Goal: Task Accomplishment & Management: Manage account settings

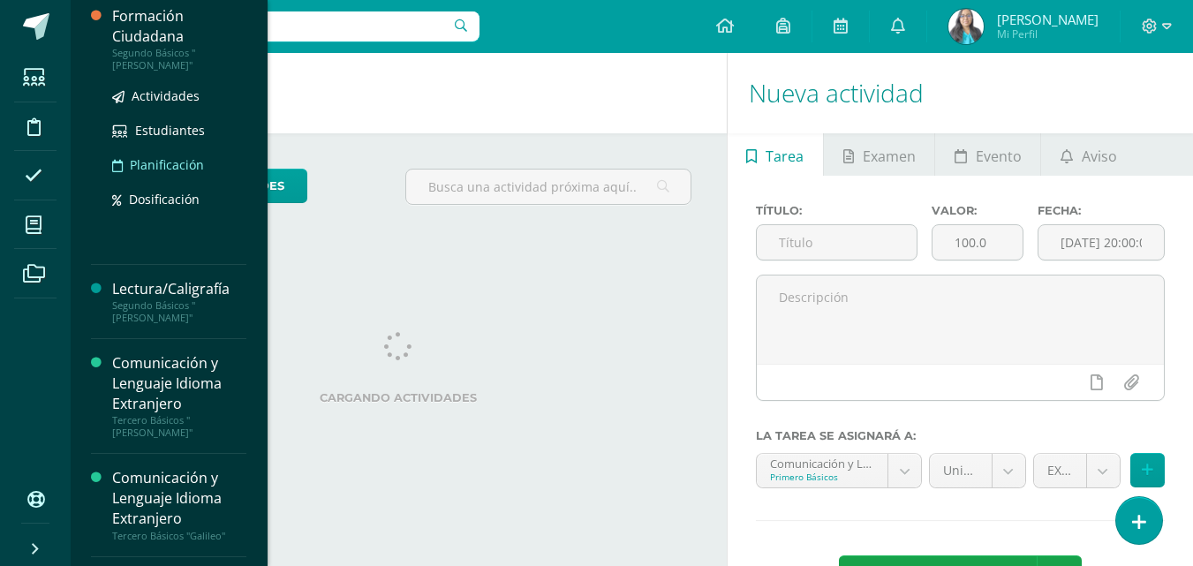
scroll to position [353, 0]
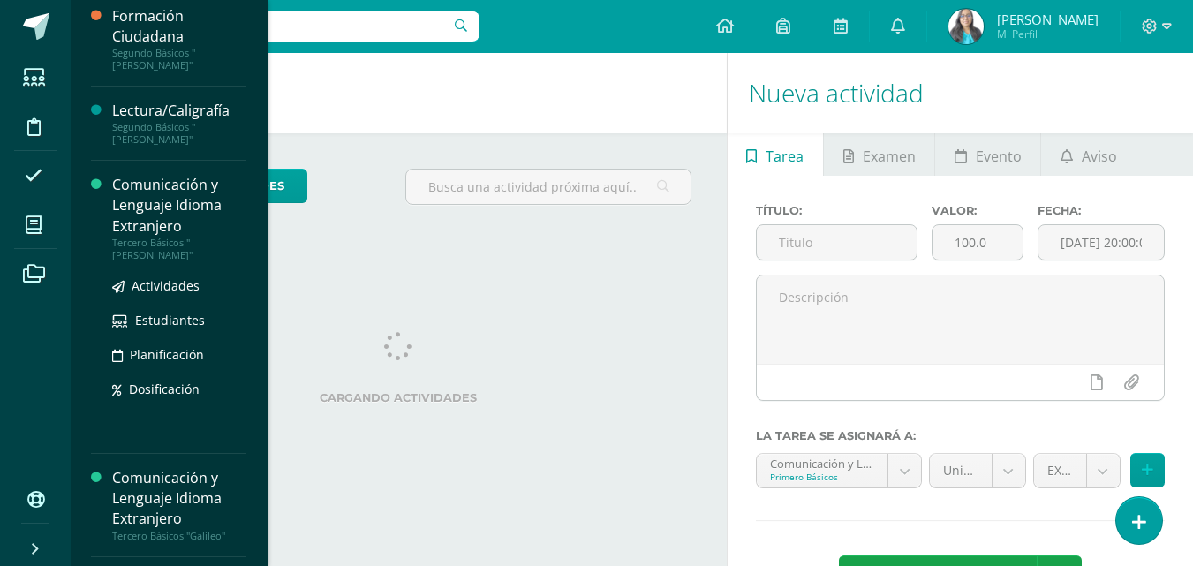
click at [135, 237] on div "Tercero Básicos "[PERSON_NAME]"" at bounding box center [179, 249] width 134 height 25
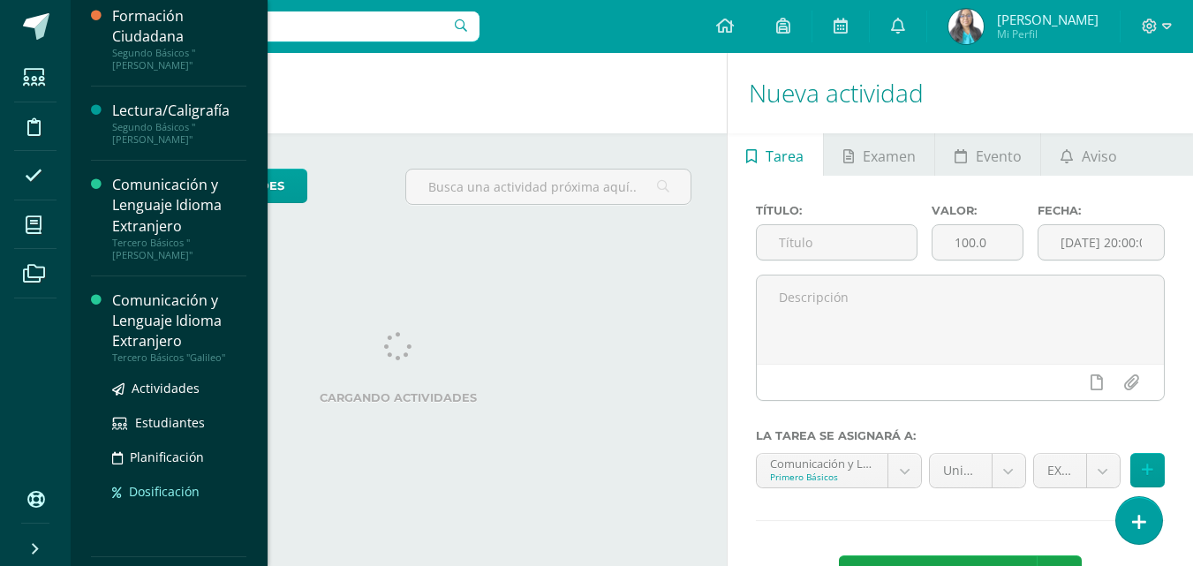
click at [144, 481] on div "Actividades Estudiantes Planificación Dosificación" at bounding box center [179, 453] width 134 height 178
click at [160, 380] on span "Actividades" at bounding box center [166, 388] width 68 height 17
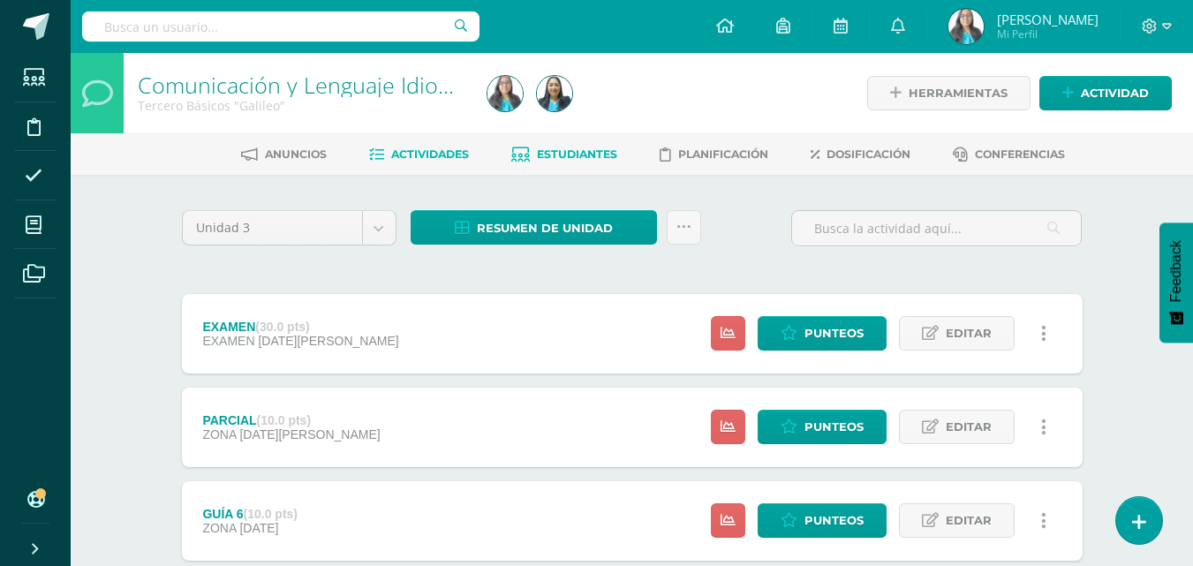
click at [607, 152] on span "Estudiantes" at bounding box center [577, 153] width 80 height 13
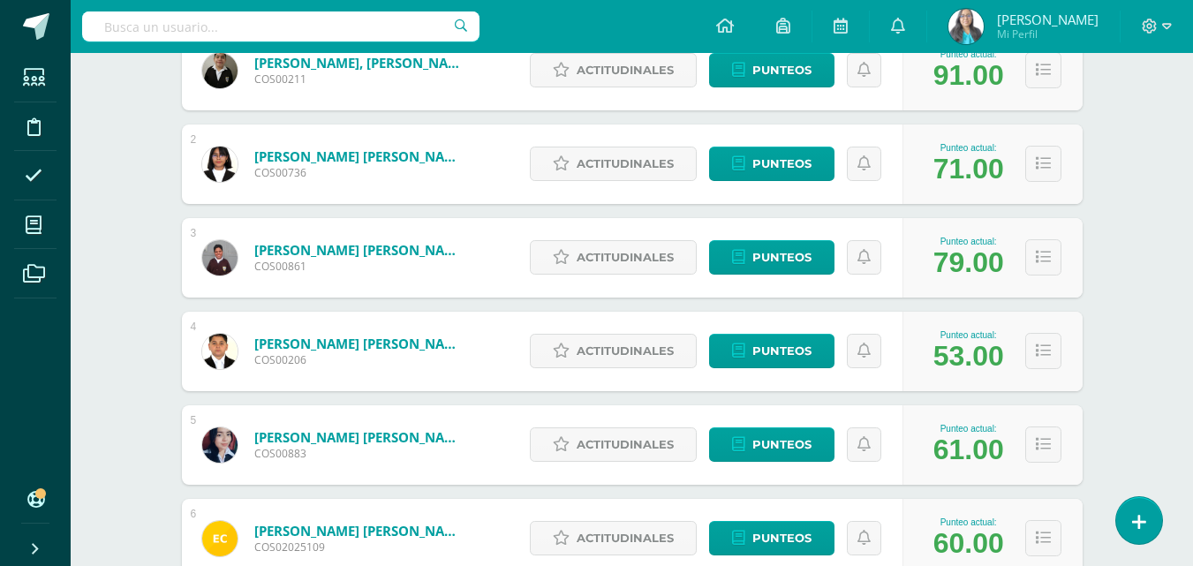
scroll to position [441, 0]
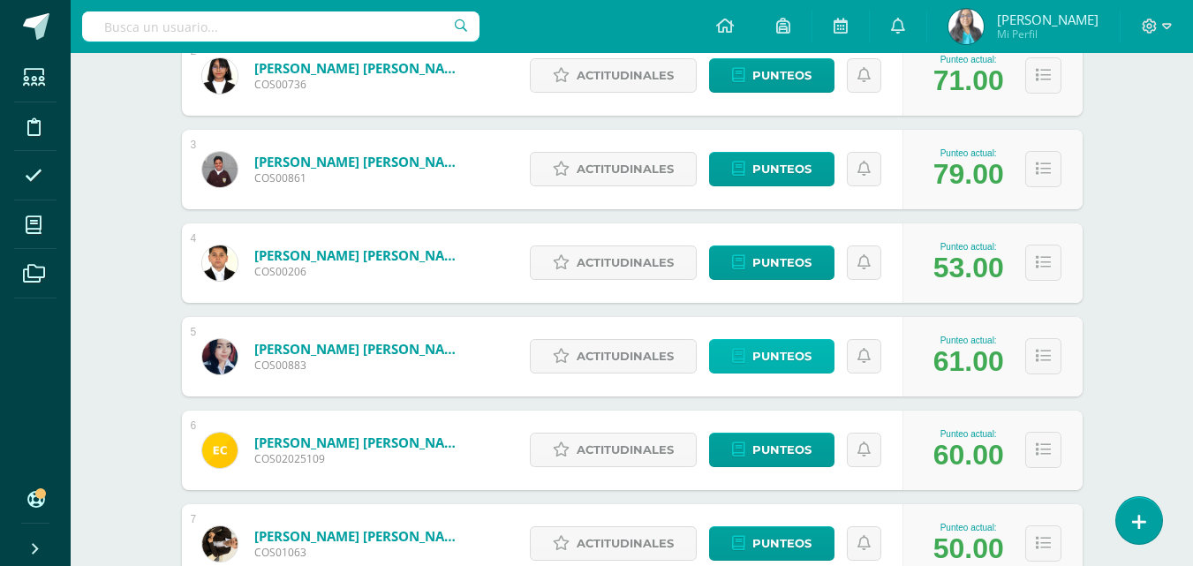
click at [770, 358] on span "Punteos" at bounding box center [781, 356] width 59 height 33
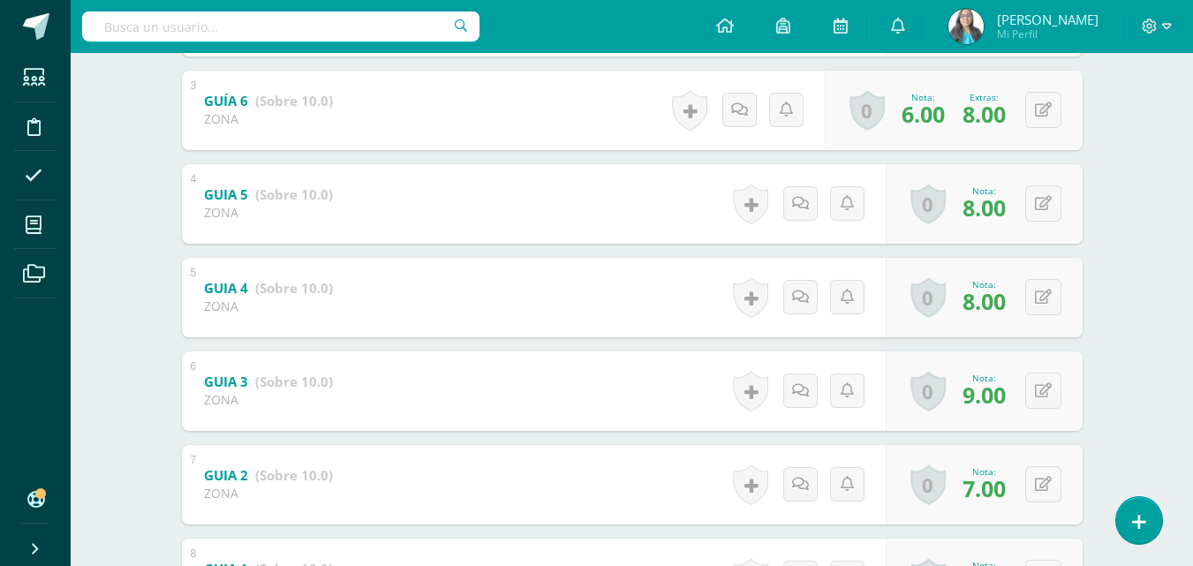
scroll to position [550, 0]
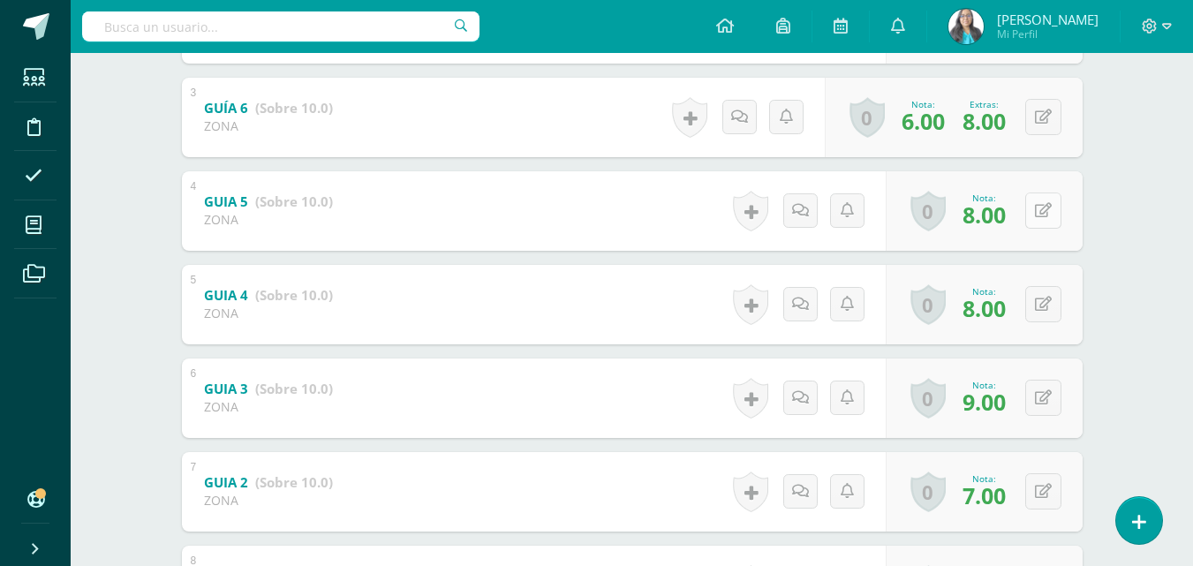
click at [1043, 208] on icon at bounding box center [1043, 210] width 17 height 15
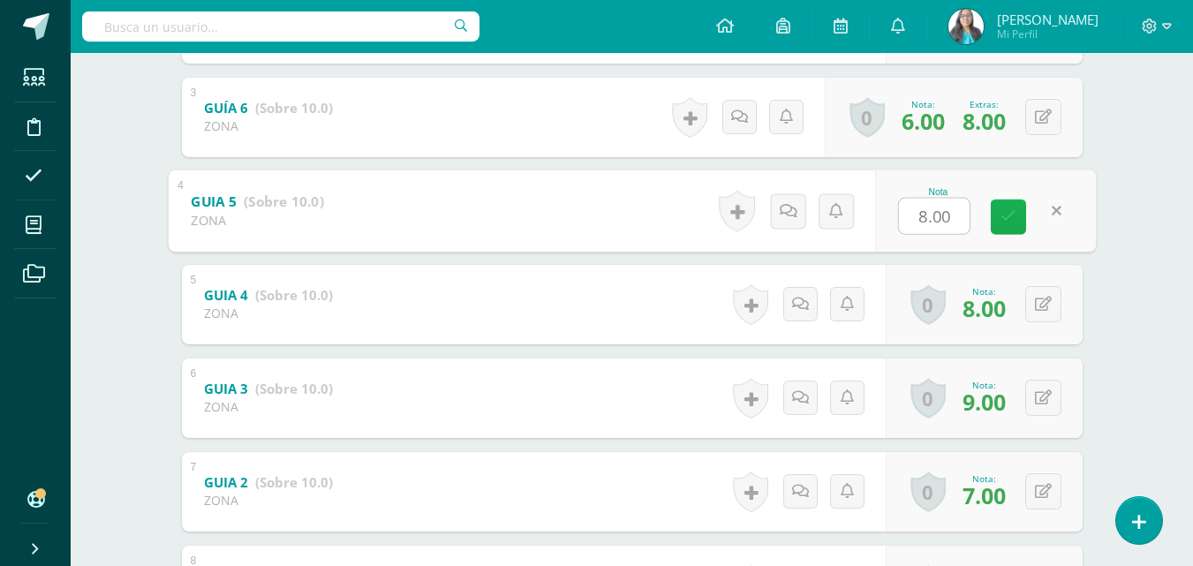
type input "3"
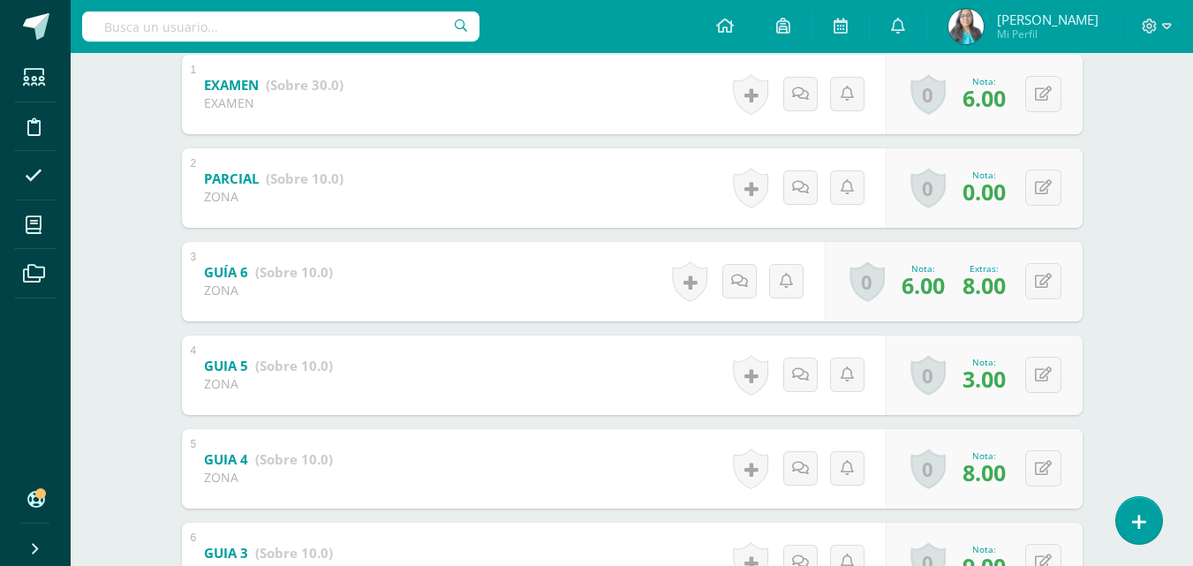
scroll to position [373, 0]
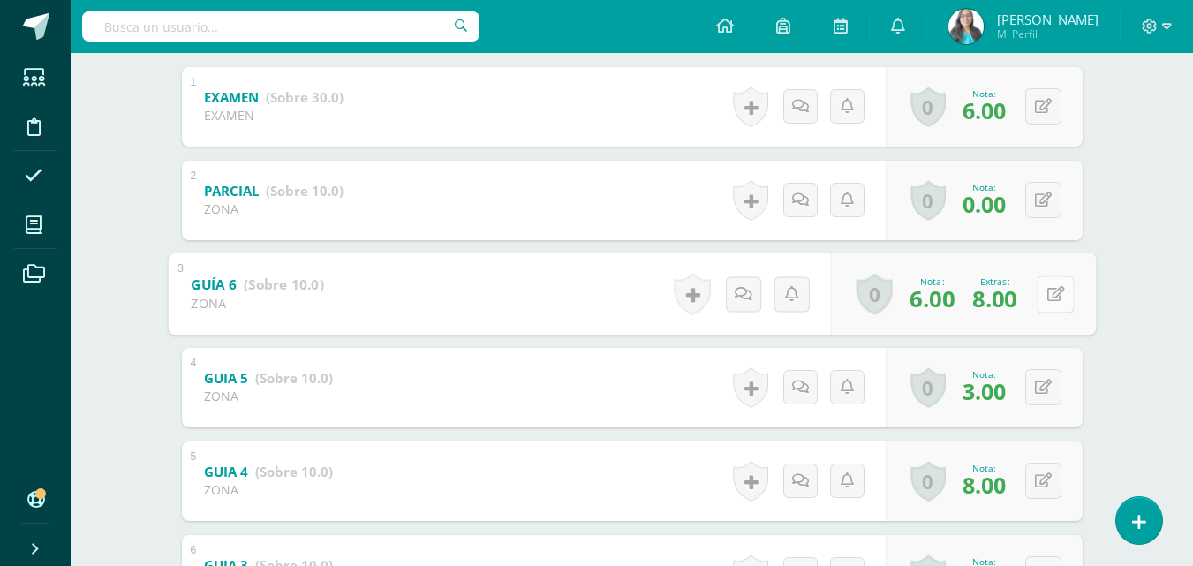
click at [1037, 293] on button at bounding box center [1055, 293] width 37 height 37
type input "2"
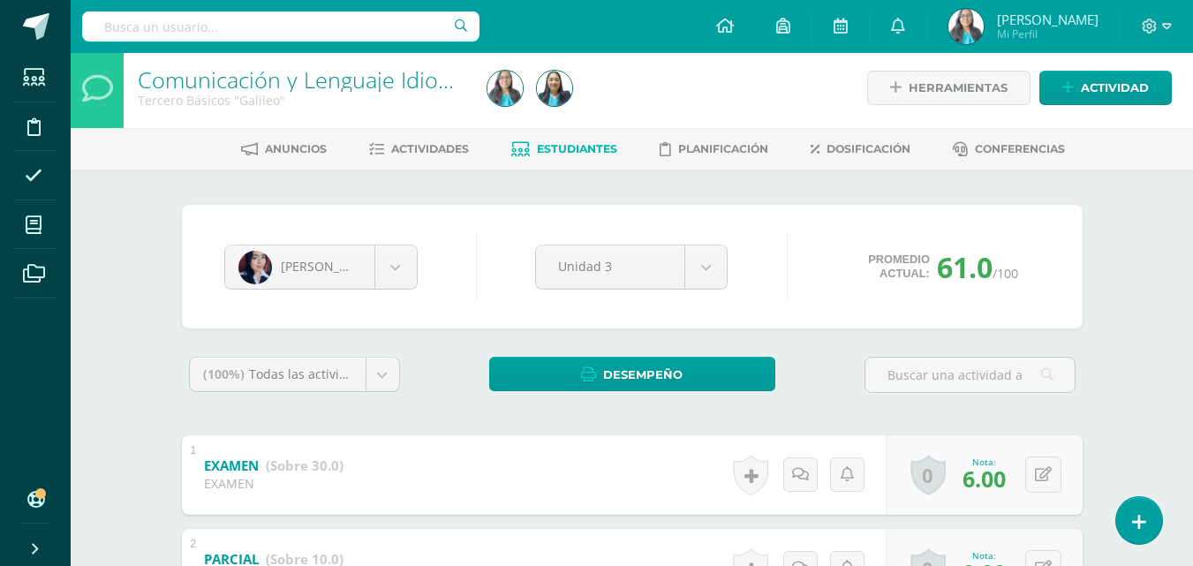
scroll to position [0, 0]
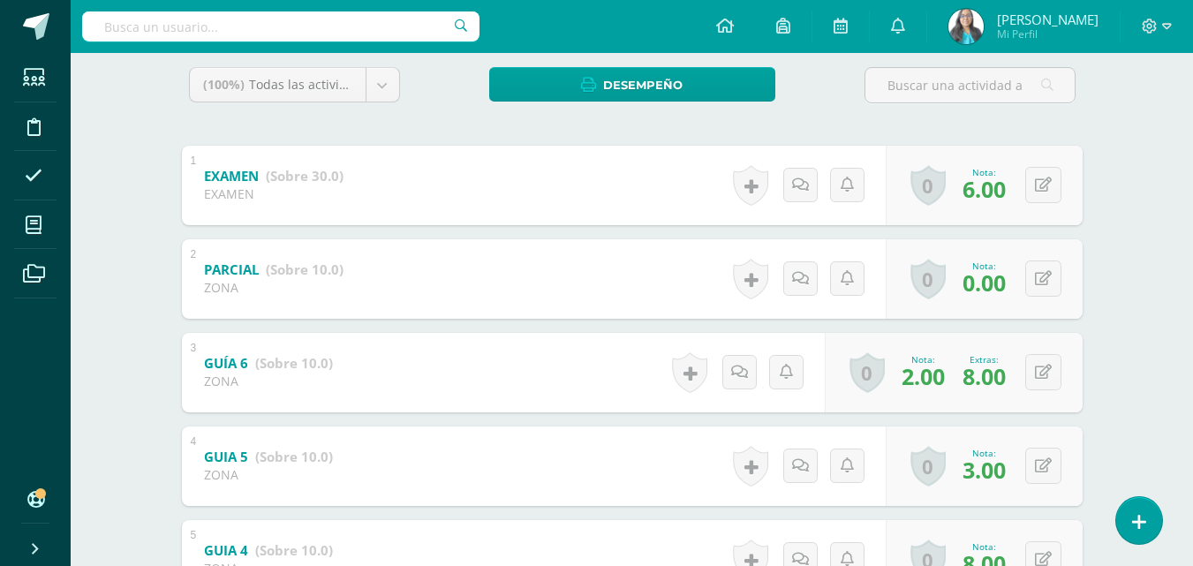
scroll to position [332, 0]
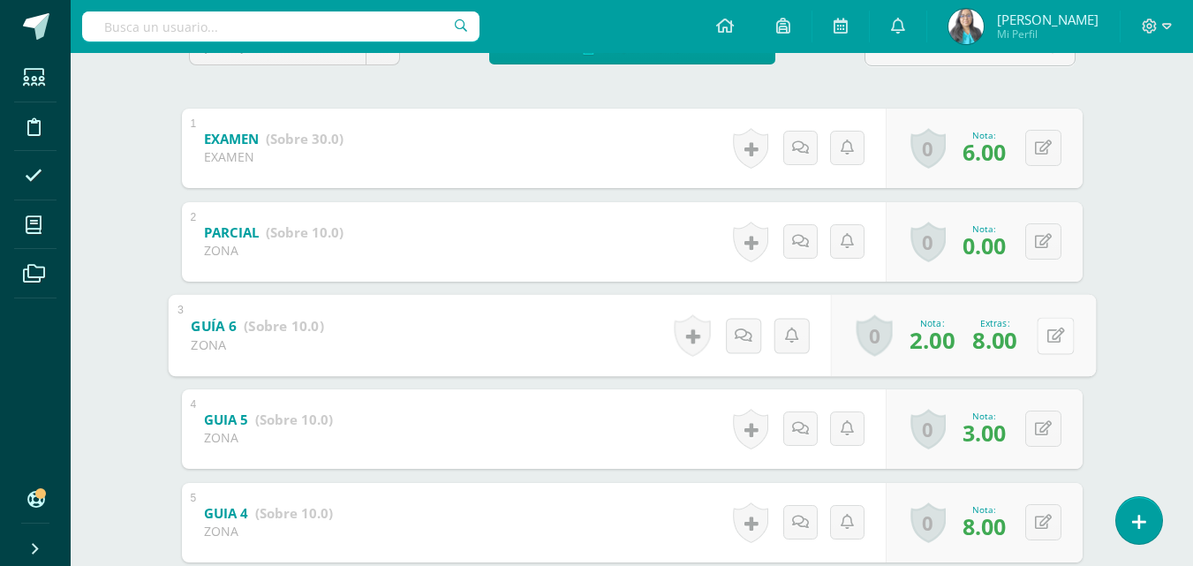
click at [1046, 336] on icon at bounding box center [1055, 335] width 18 height 15
type input "4"
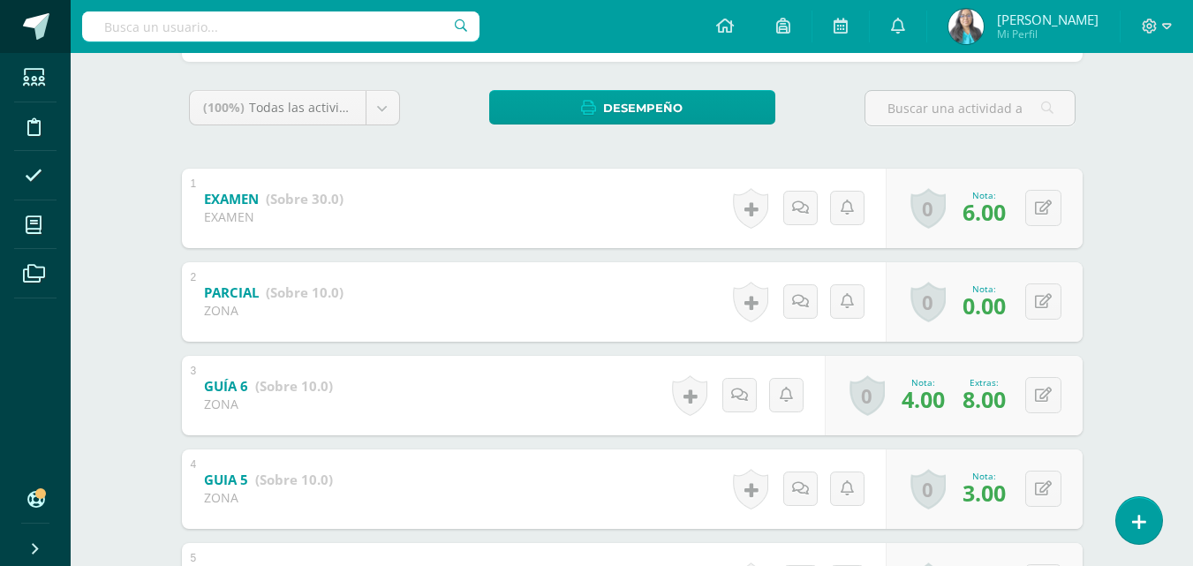
scroll to position [441, 0]
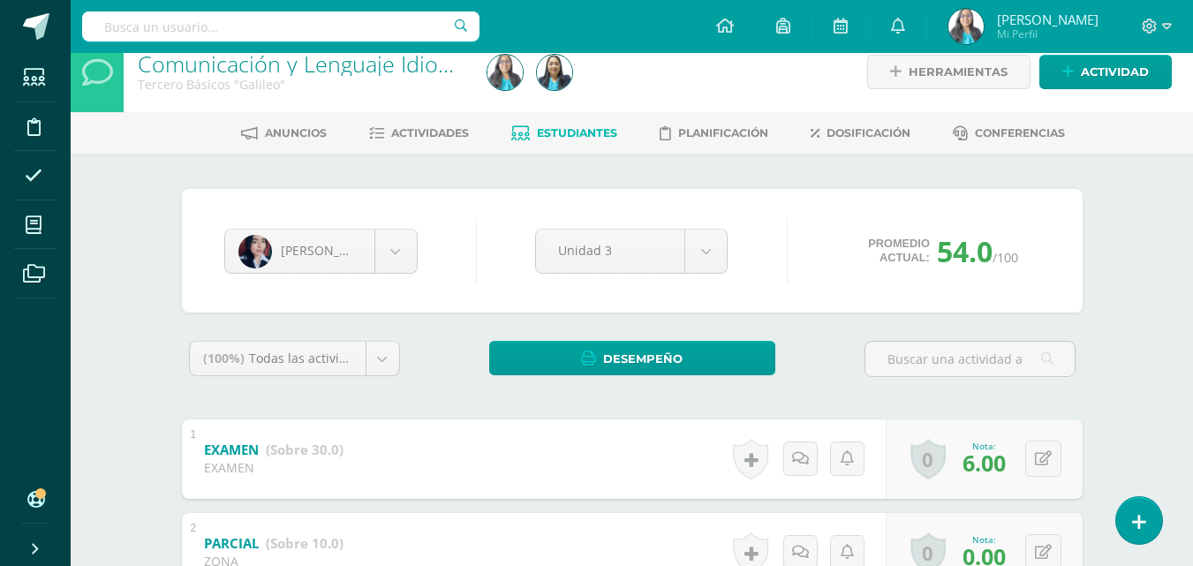
scroll to position [67, 0]
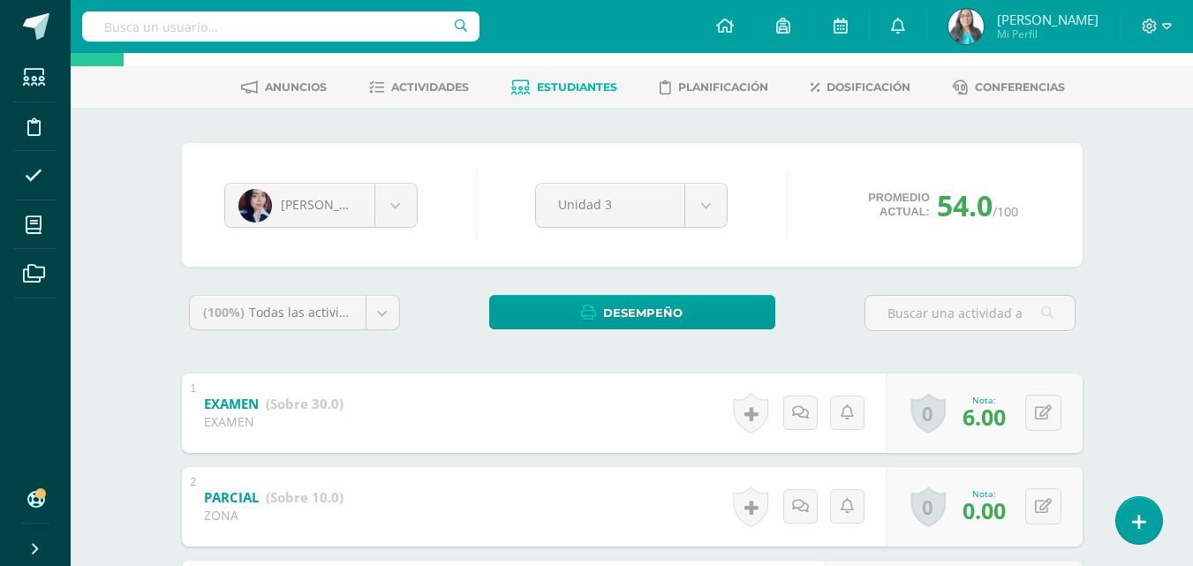
click at [541, 87] on span "Estudiantes" at bounding box center [577, 86] width 80 height 13
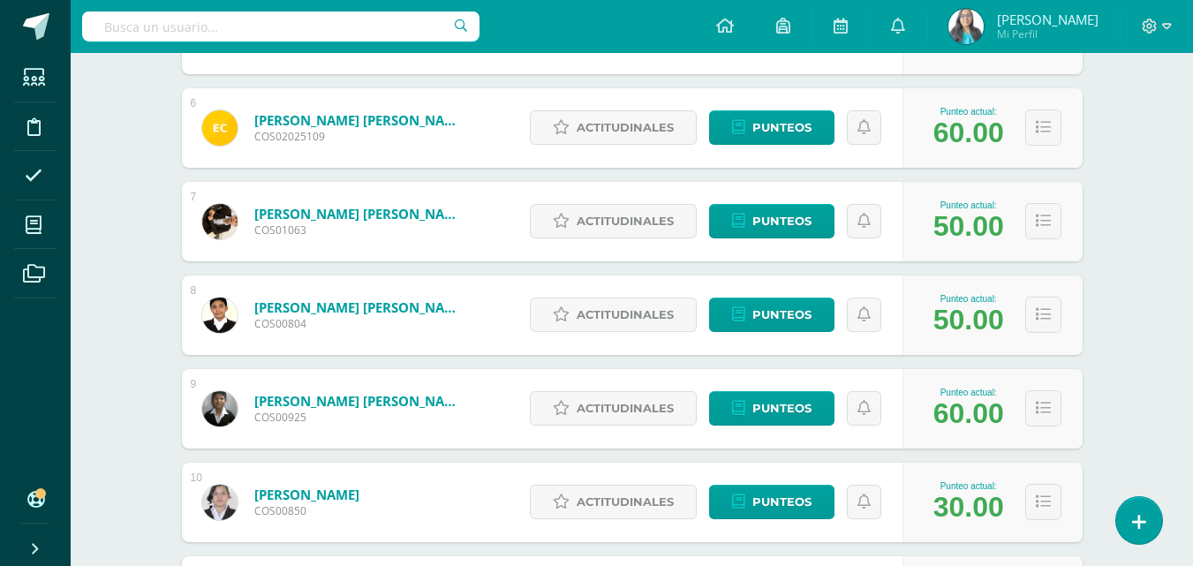
scroll to position [795, 0]
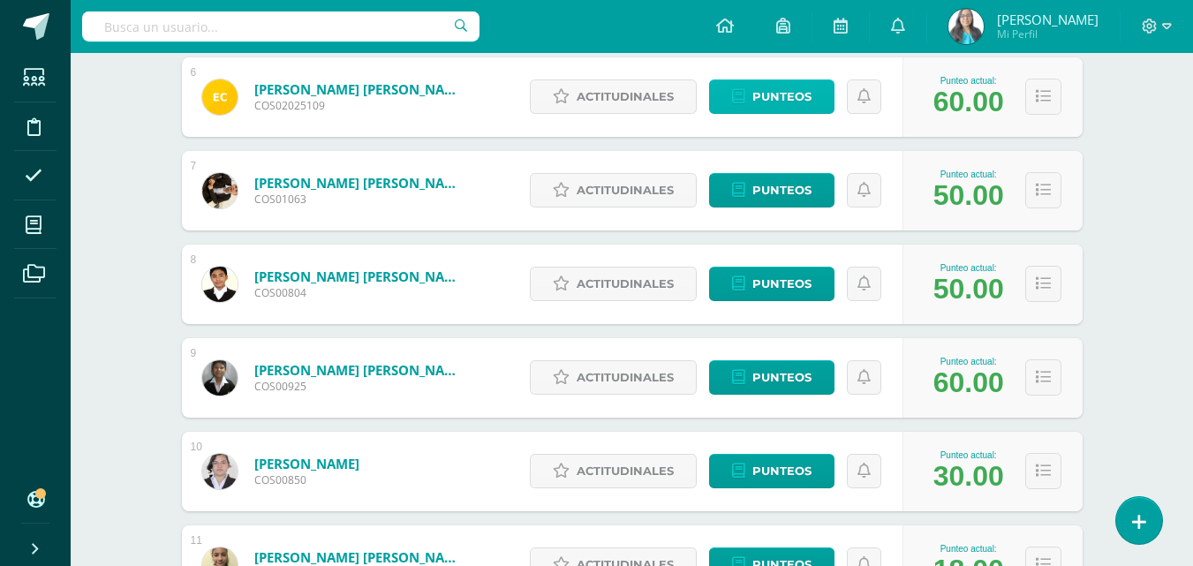
click at [765, 102] on span "Punteos" at bounding box center [781, 96] width 59 height 33
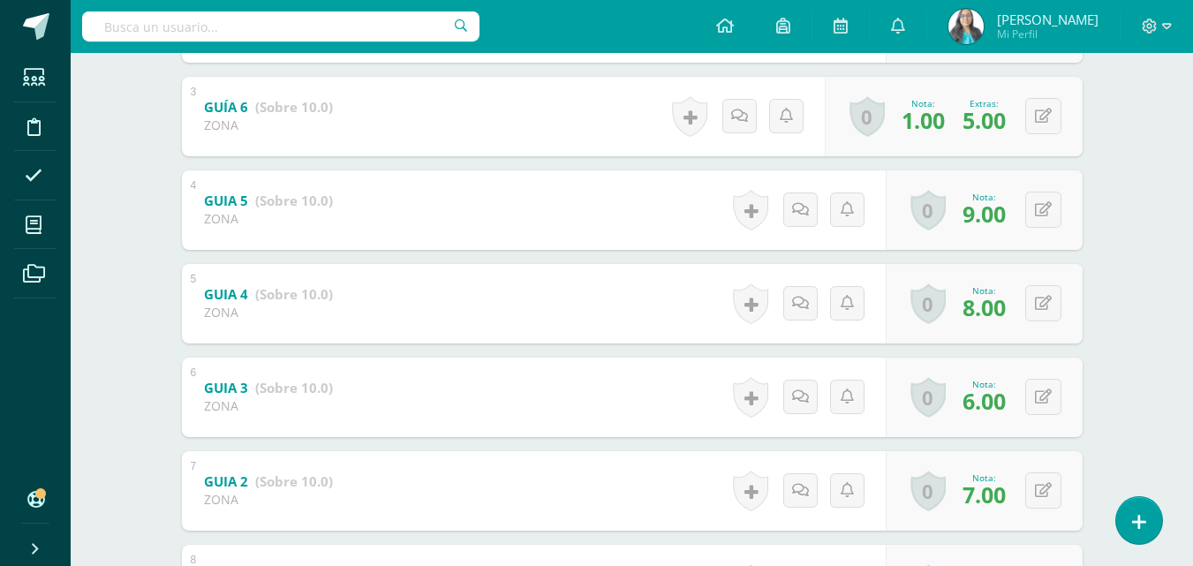
scroll to position [550, 0]
click at [1034, 207] on button at bounding box center [1043, 210] width 36 height 36
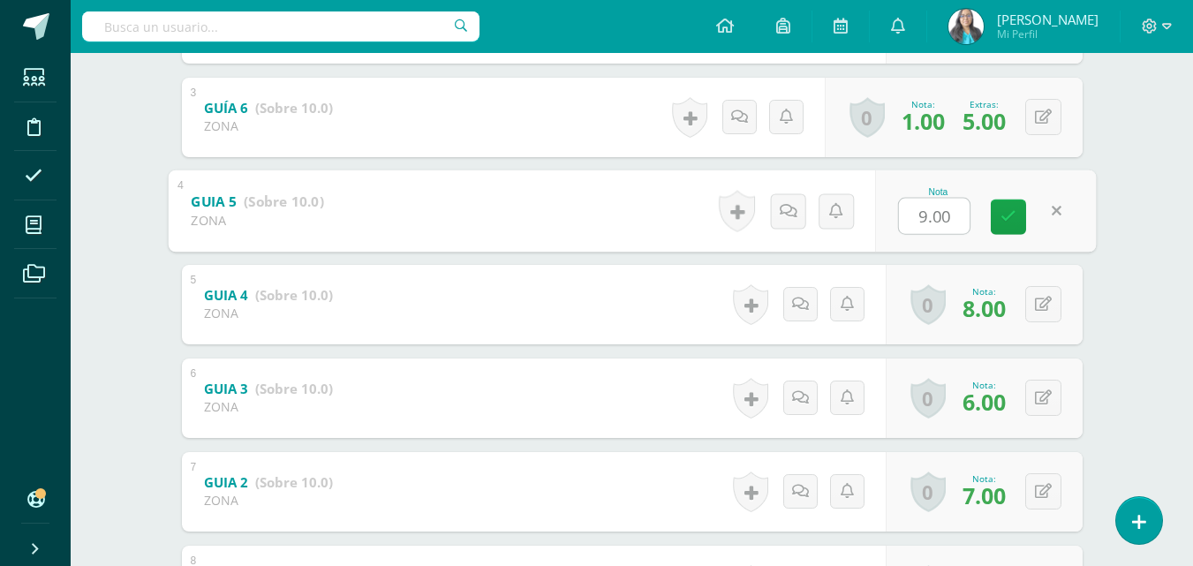
type input "4"
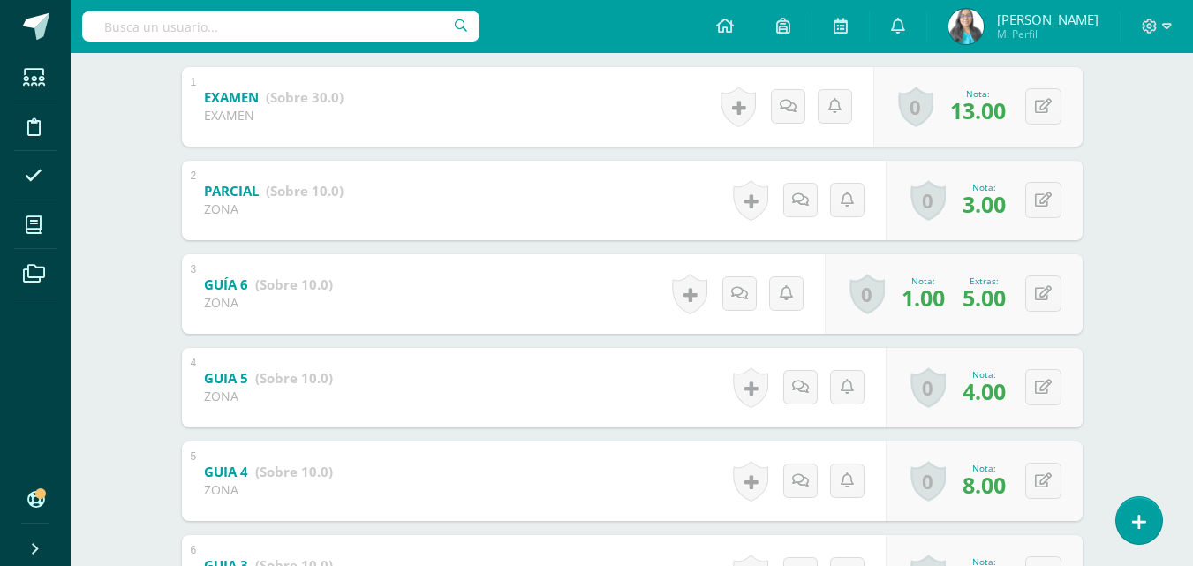
scroll to position [197, 0]
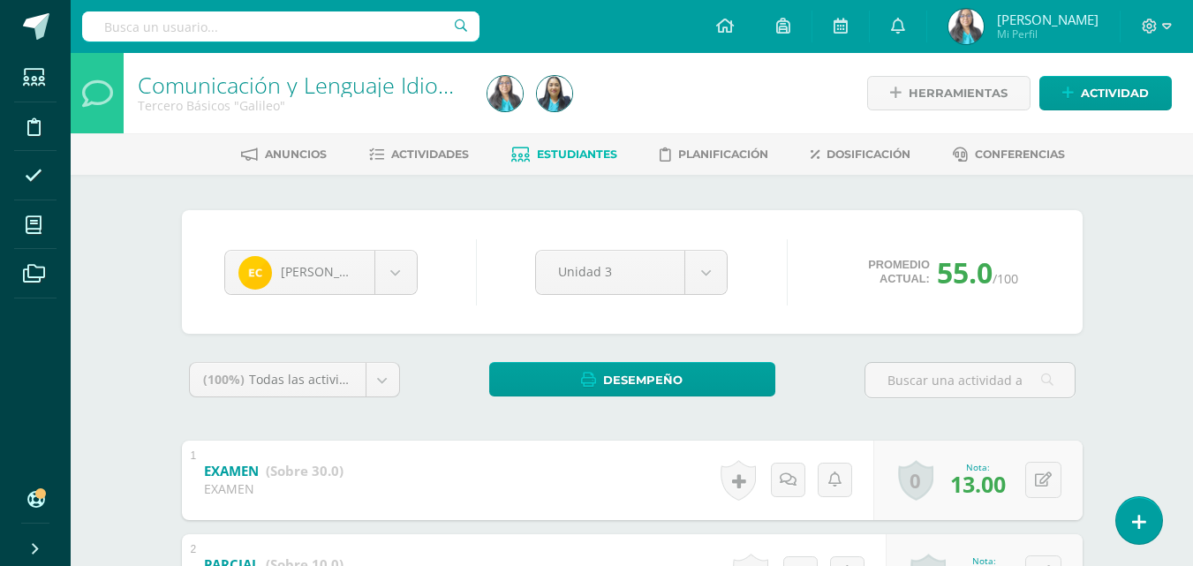
click at [551, 156] on span "Estudiantes" at bounding box center [577, 153] width 80 height 13
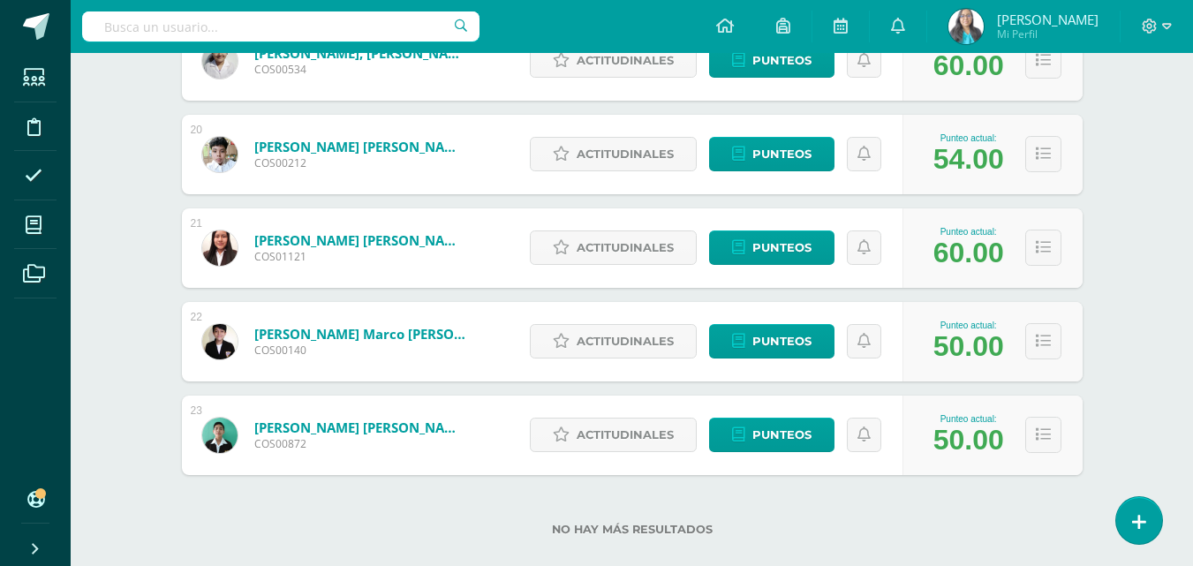
scroll to position [2074, 0]
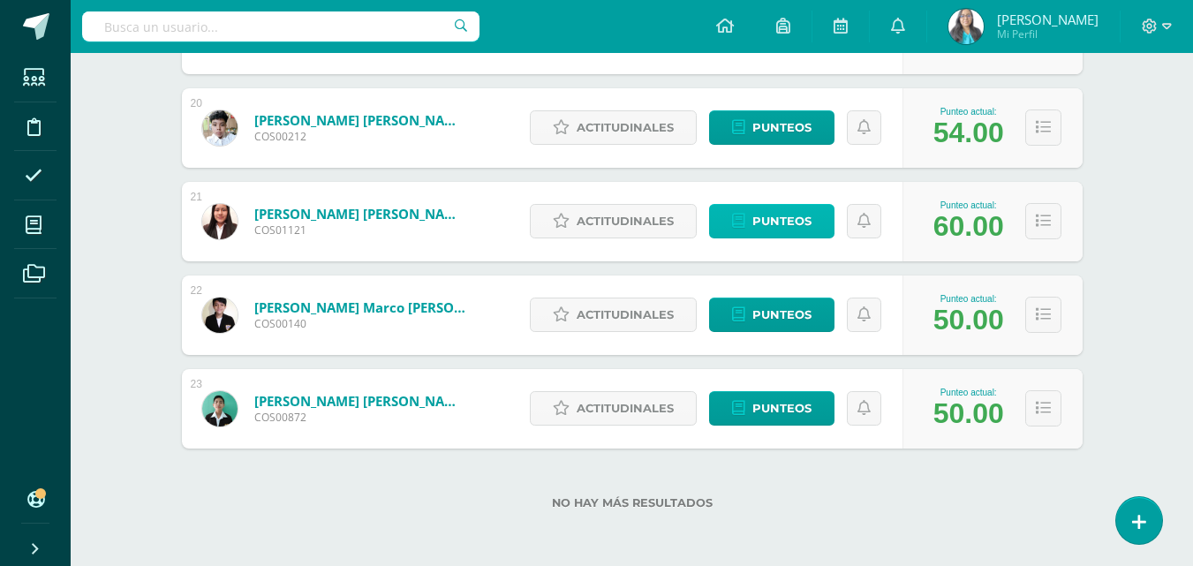
click at [758, 218] on span "Punteos" at bounding box center [781, 221] width 59 height 33
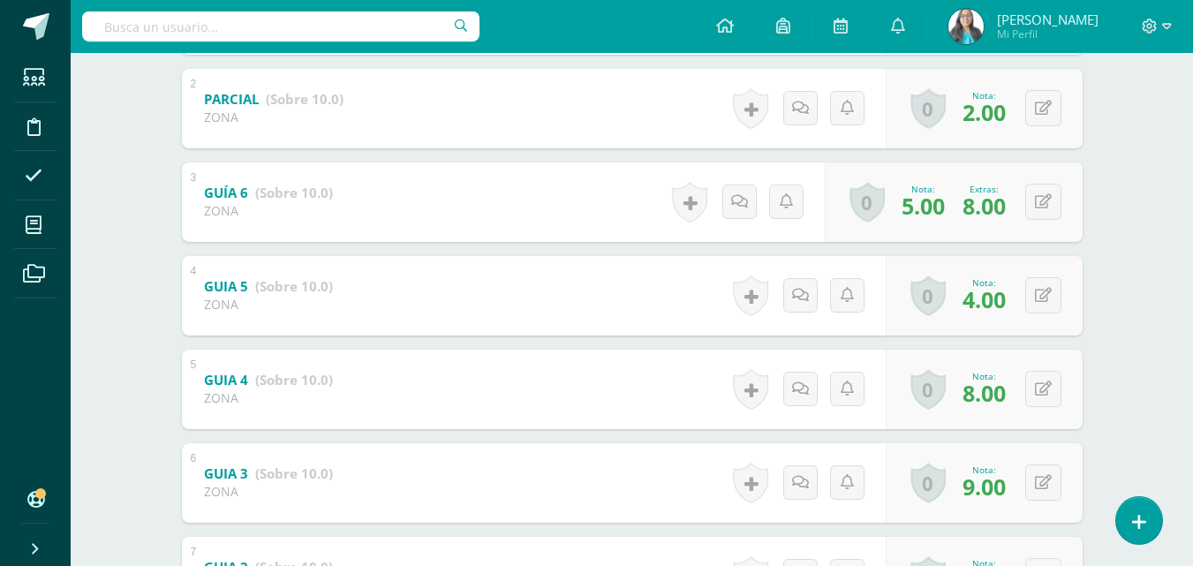
scroll to position [462, 0]
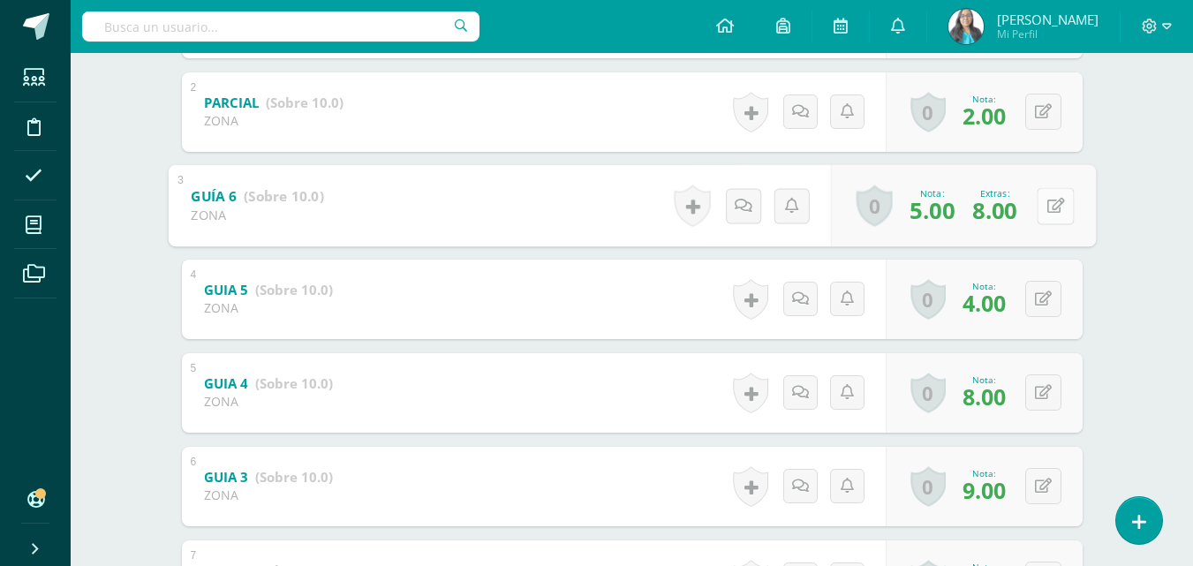
click at [1048, 199] on icon at bounding box center [1055, 205] width 18 height 15
type input "1"
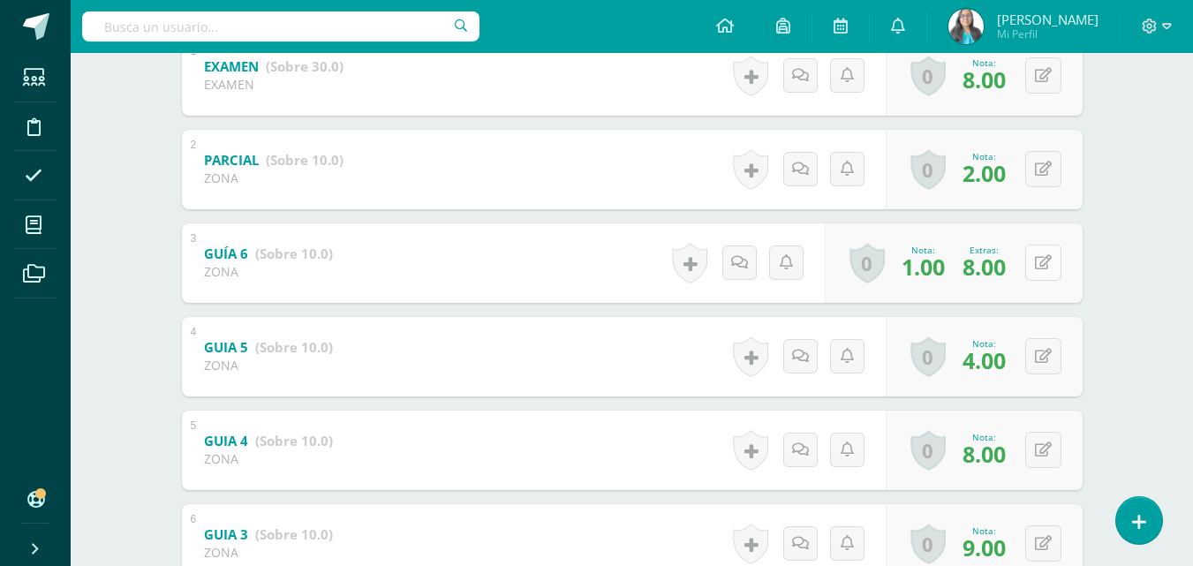
scroll to position [373, 0]
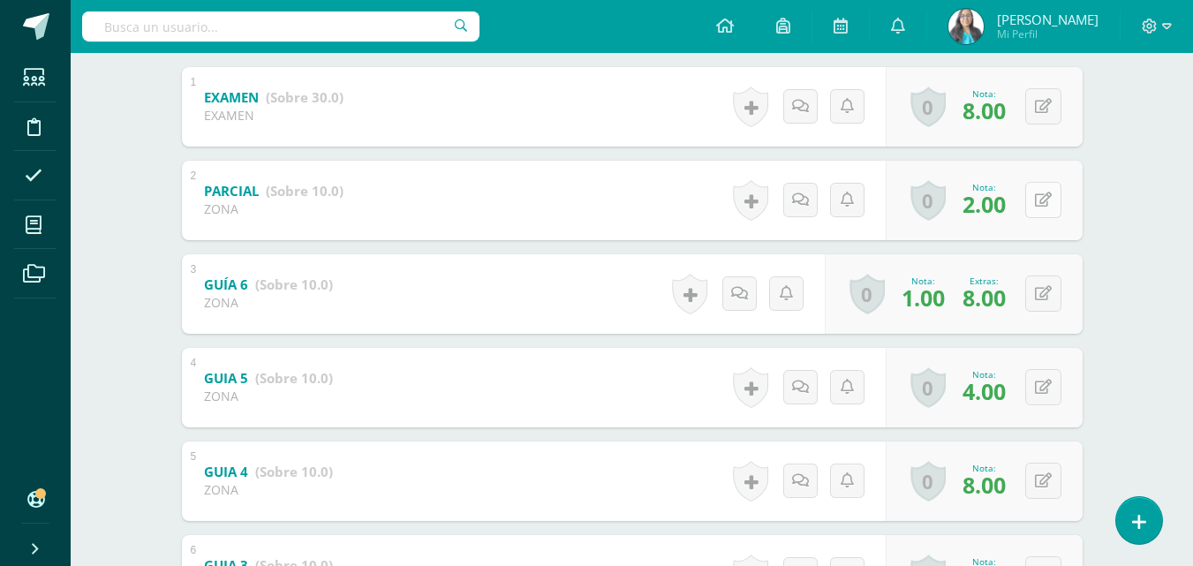
click at [1052, 208] on button at bounding box center [1043, 200] width 36 height 36
type input "1"
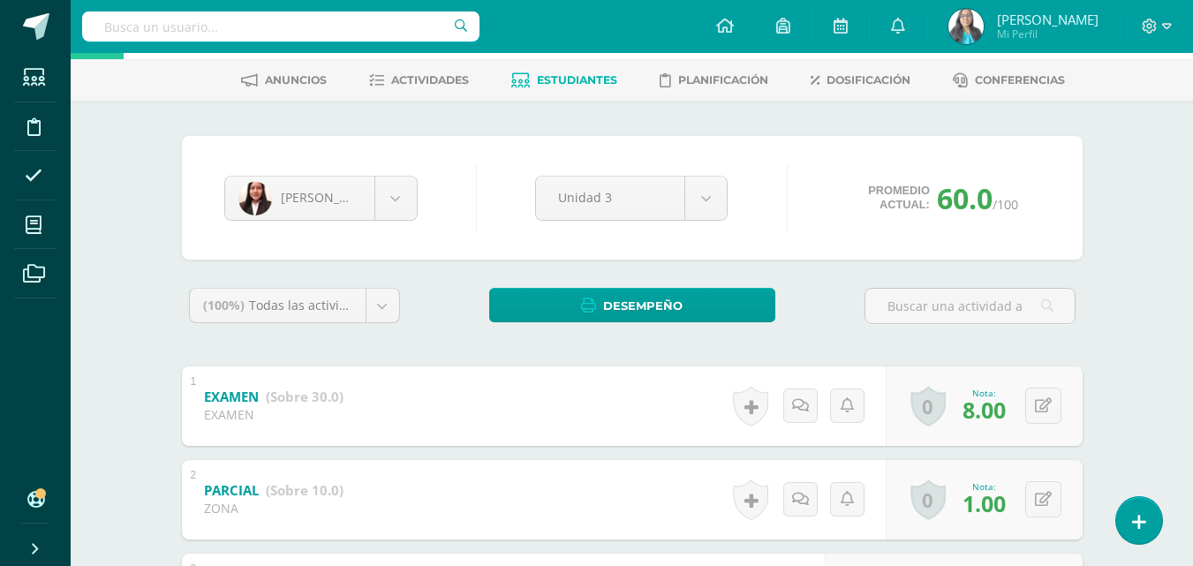
scroll to position [0, 0]
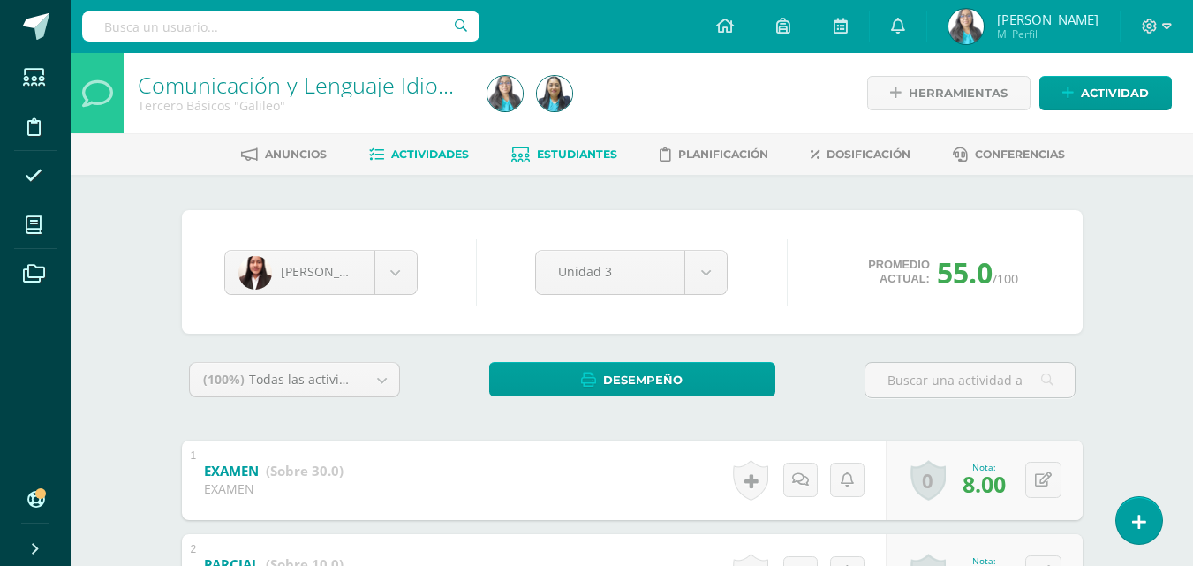
click at [417, 153] on span "Actividades" at bounding box center [430, 153] width 78 height 13
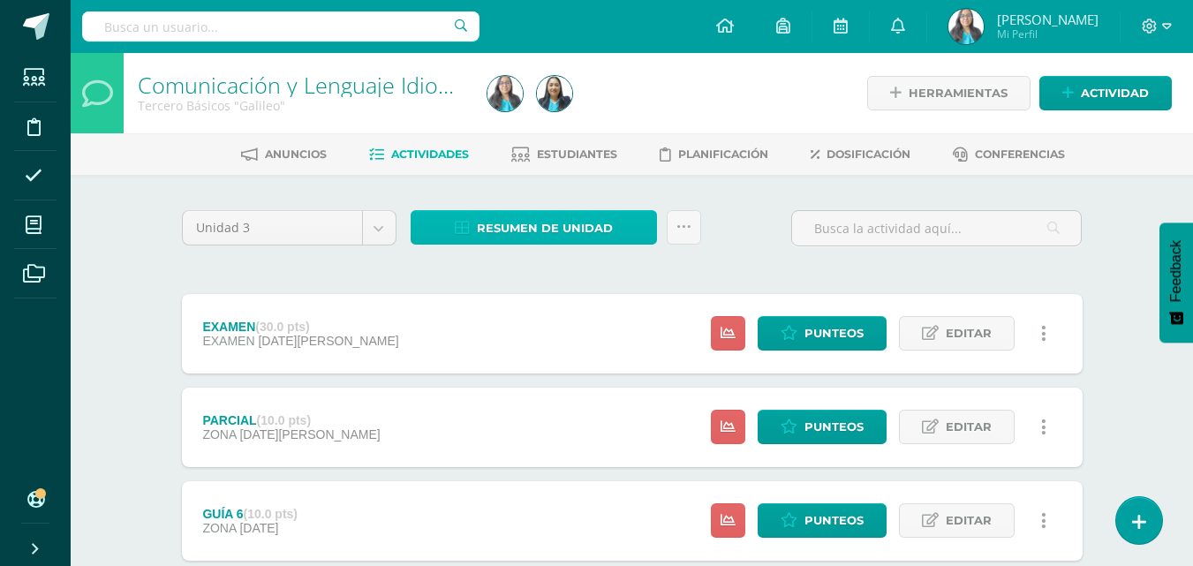
click at [554, 221] on span "Resumen de unidad" at bounding box center [545, 228] width 136 height 33
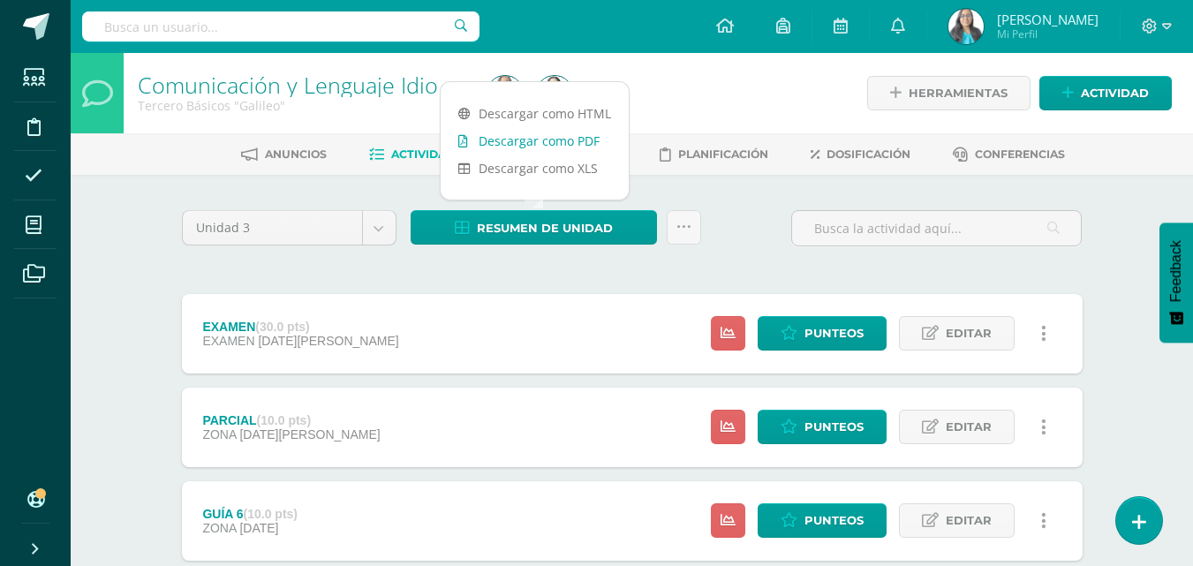
click at [551, 142] on link "Descargar como PDF" at bounding box center [535, 140] width 188 height 27
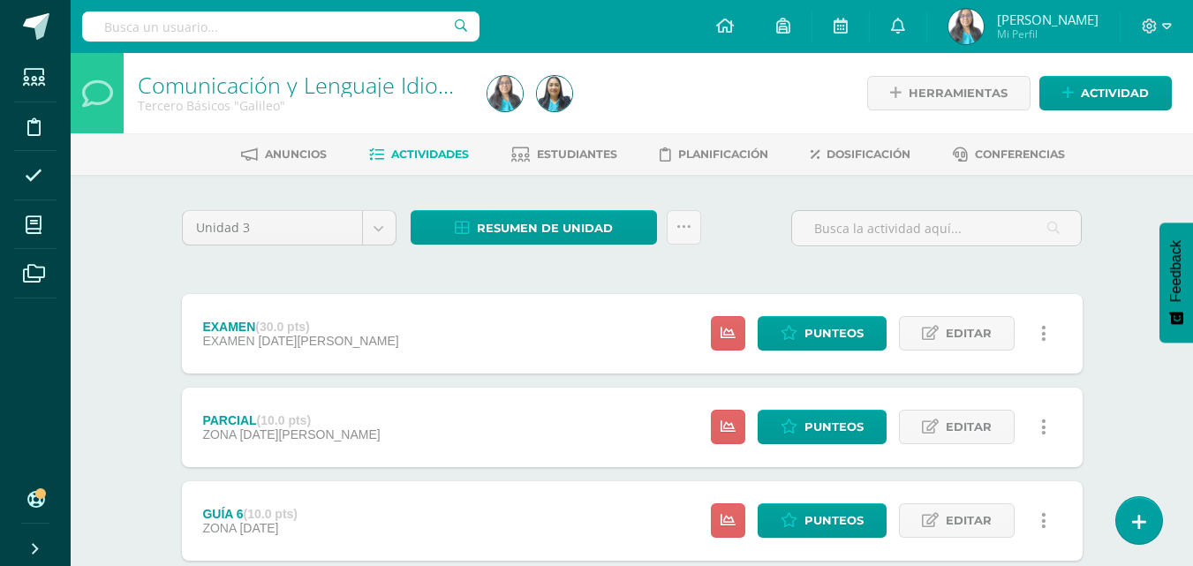
click at [25, 26] on span at bounding box center [36, 26] width 26 height 26
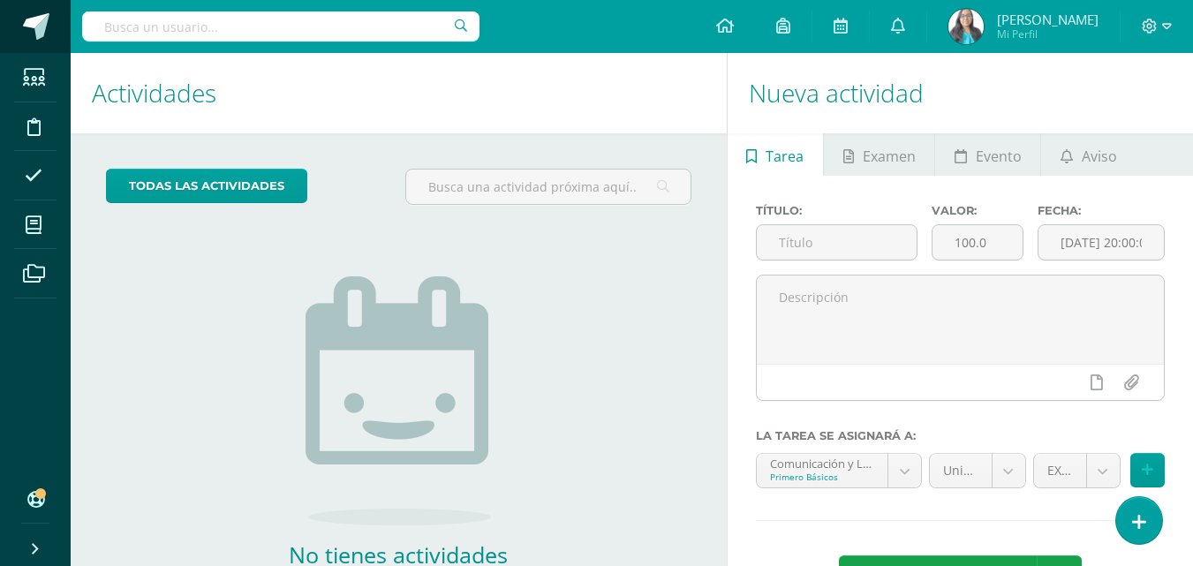
click at [28, 11] on link at bounding box center [35, 26] width 71 height 53
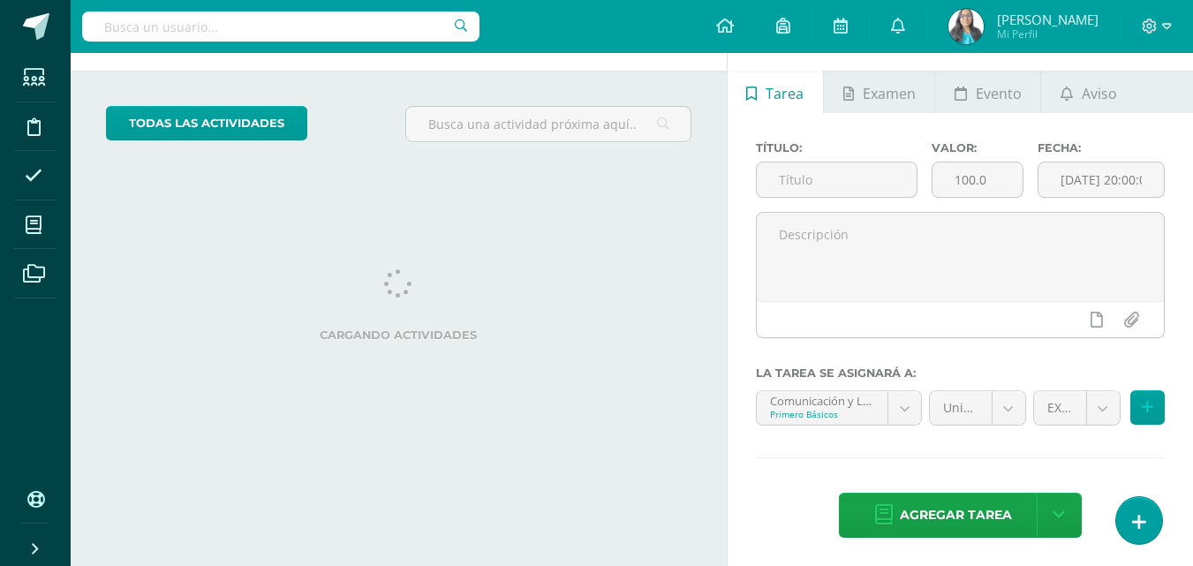
scroll to position [66, 0]
